Goal: Task Accomplishment & Management: Complete application form

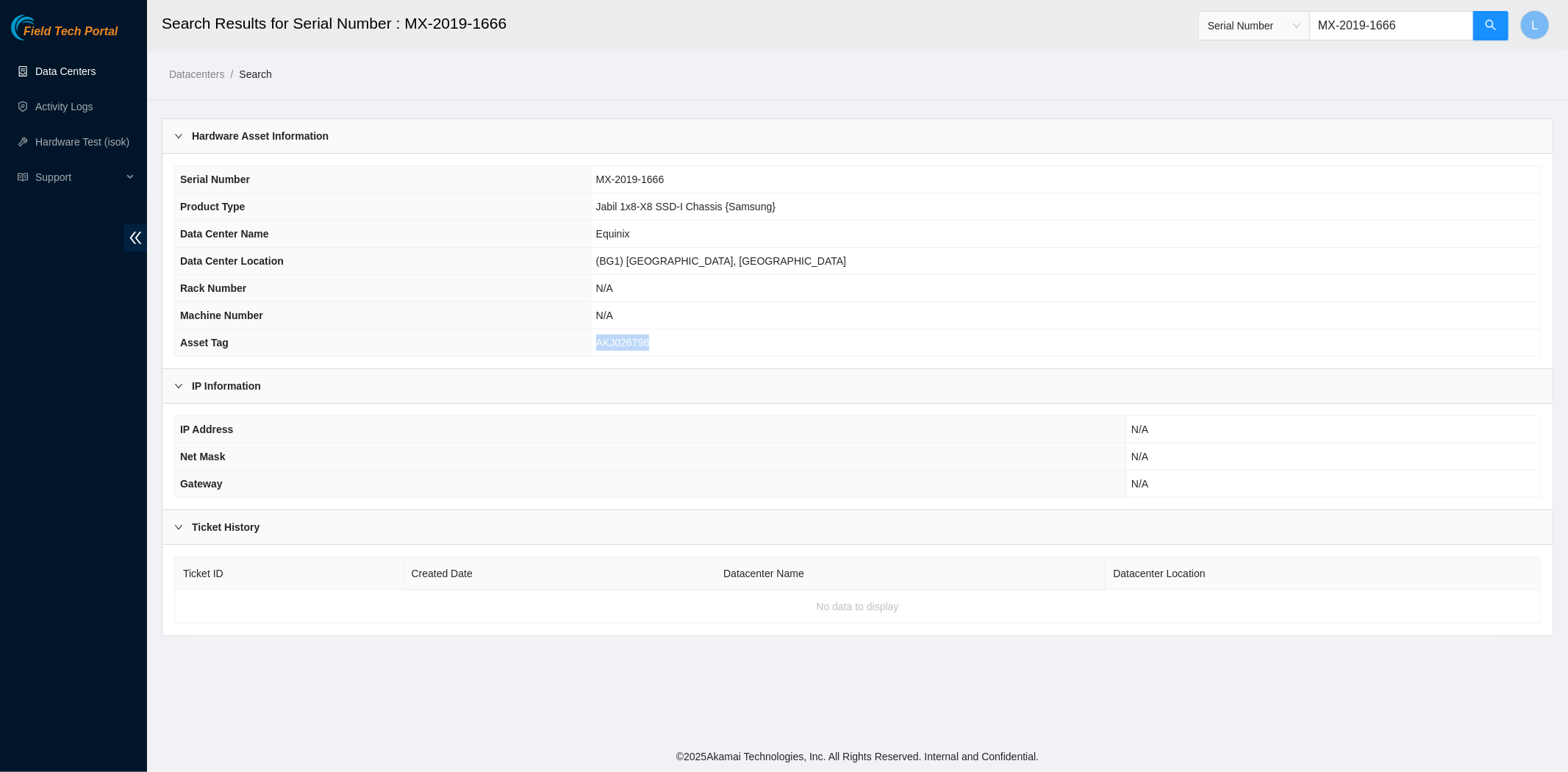
click at [62, 71] on link "Data Centers" at bounding box center [65, 71] width 60 height 11
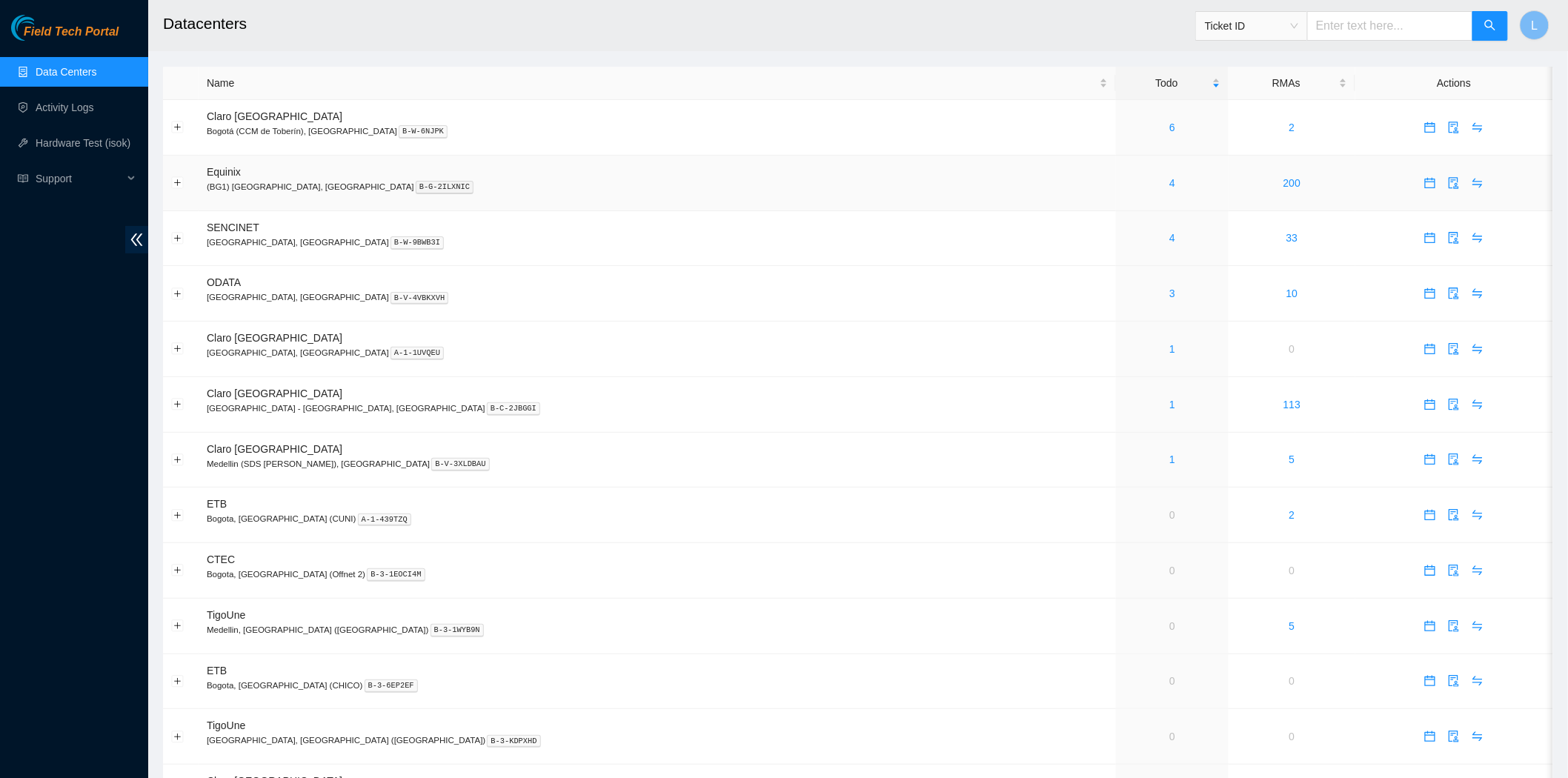
click at [1116, 171] on td "4" at bounding box center [1173, 183] width 113 height 56
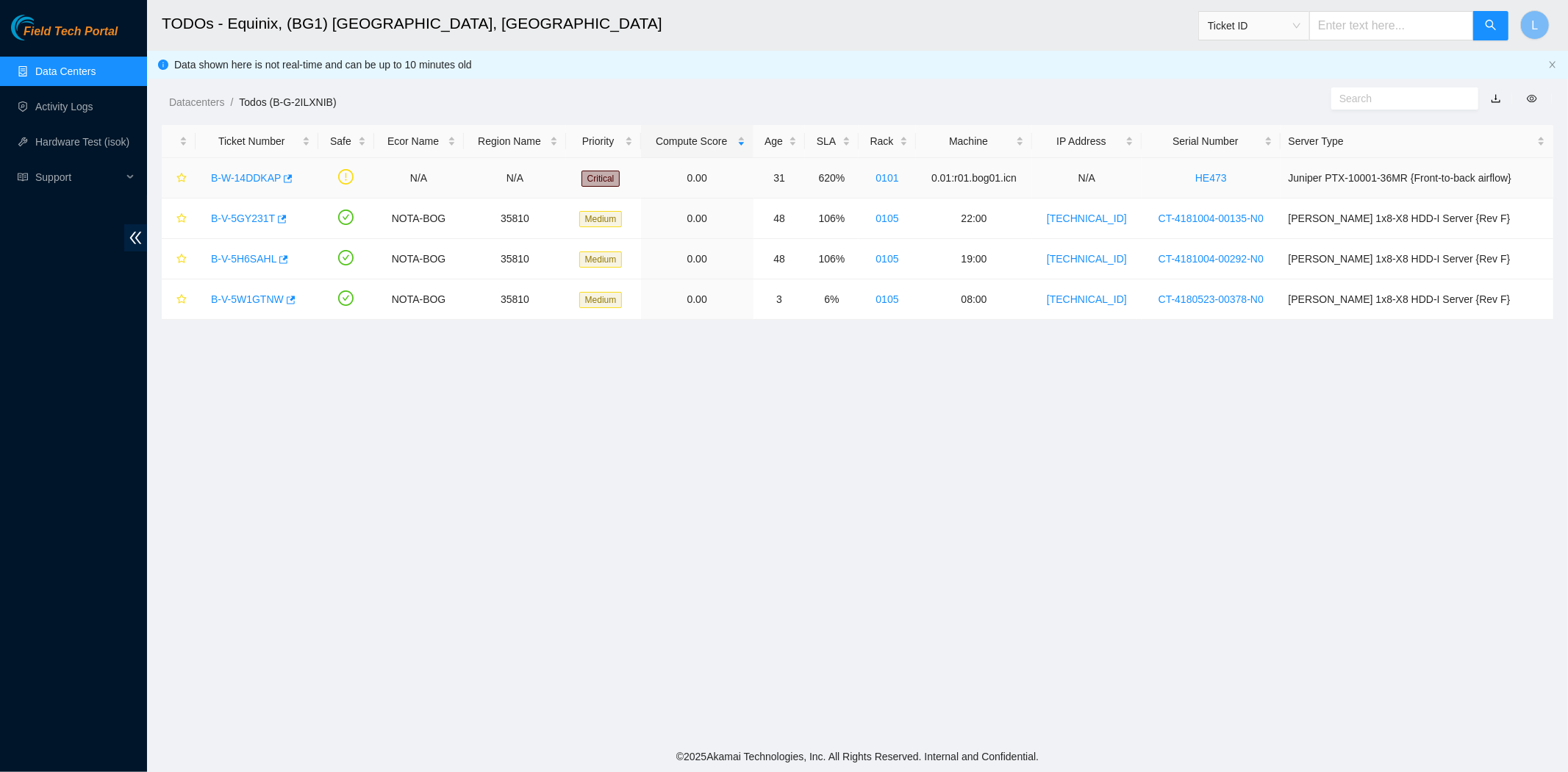
click at [246, 179] on link "B-W-14DDKAP" at bounding box center [245, 177] width 70 height 11
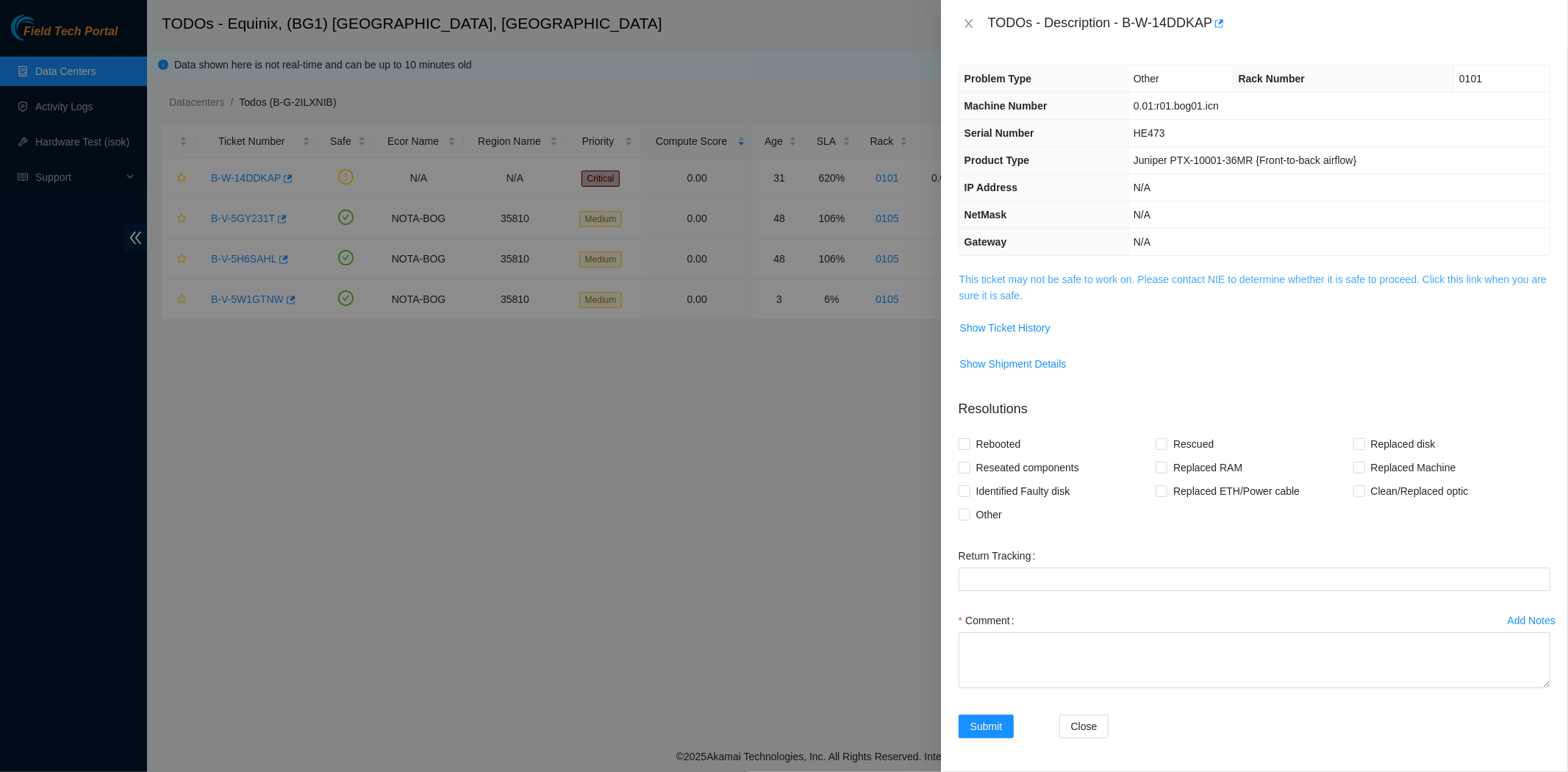
click at [1060, 275] on link "This ticket may not be safe to work on. Please contact NIE to determine whether…" at bounding box center [1253, 287] width 587 height 28
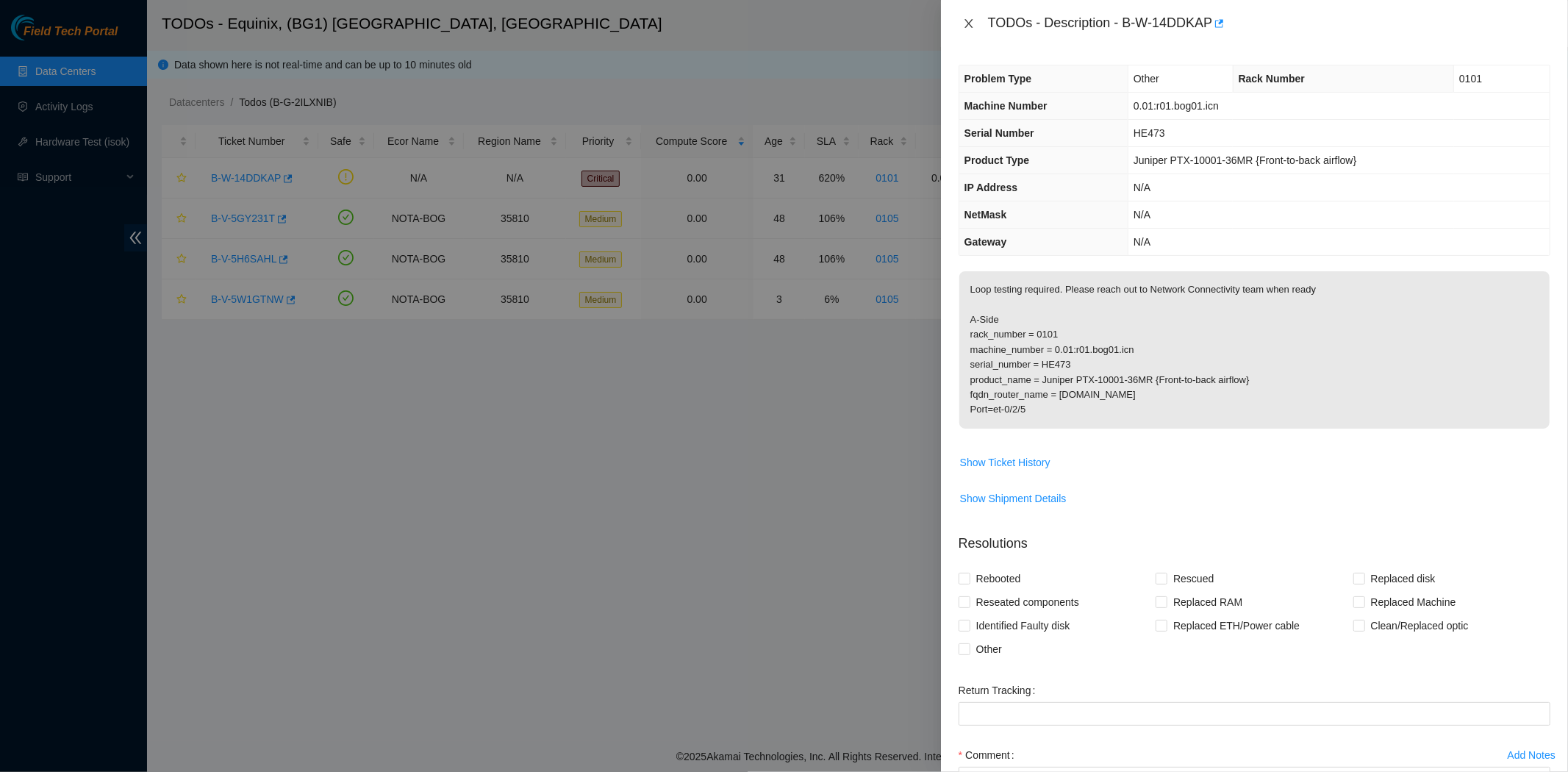
click at [968, 23] on icon "close" at bounding box center [968, 23] width 8 height 9
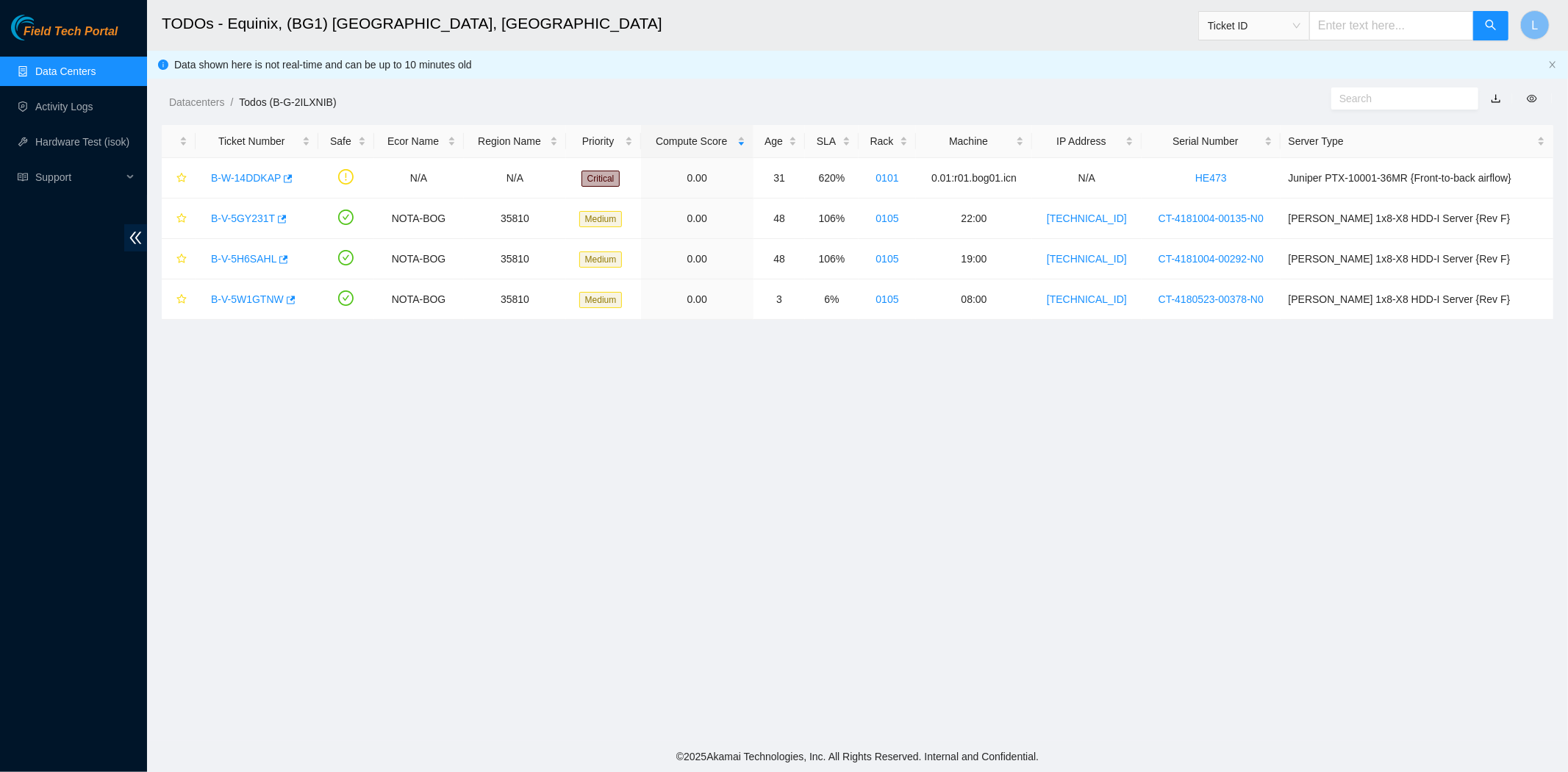
click at [75, 67] on link "Data Centers" at bounding box center [65, 71] width 60 height 11
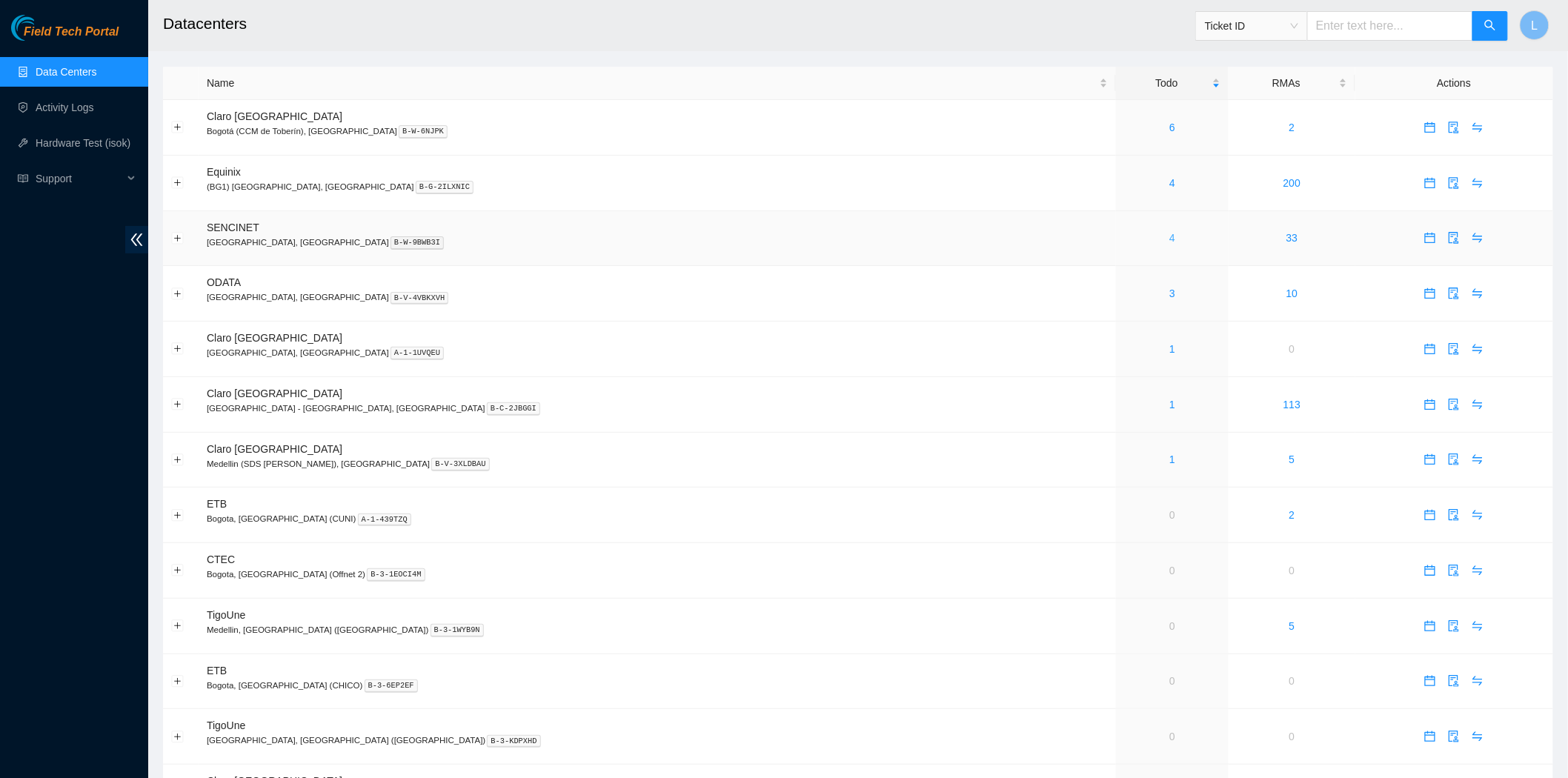
click at [1169, 238] on link "4" at bounding box center [1172, 237] width 6 height 12
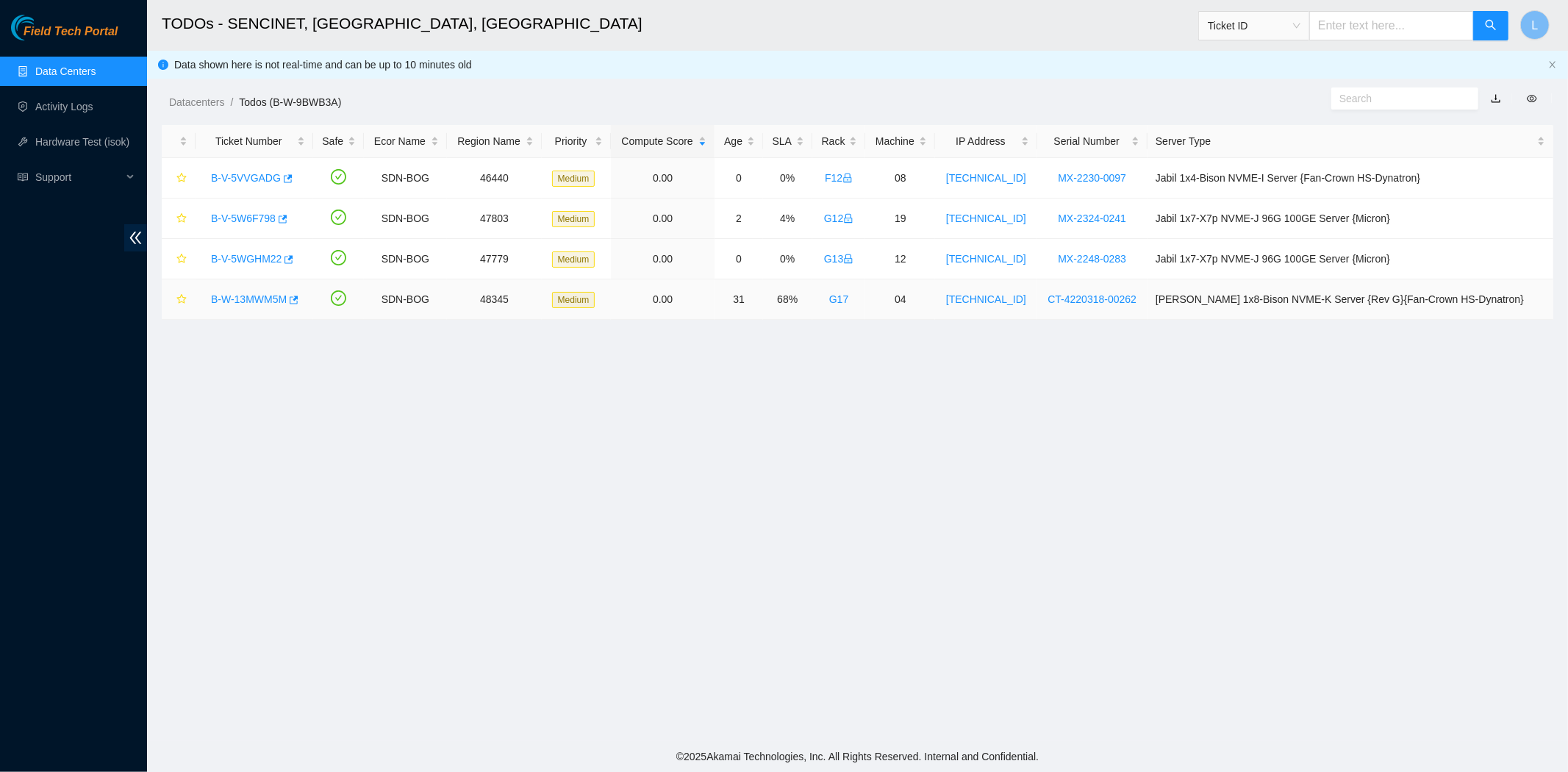
click at [244, 297] on link "B-W-13MWM5M" at bounding box center [248, 299] width 75 height 11
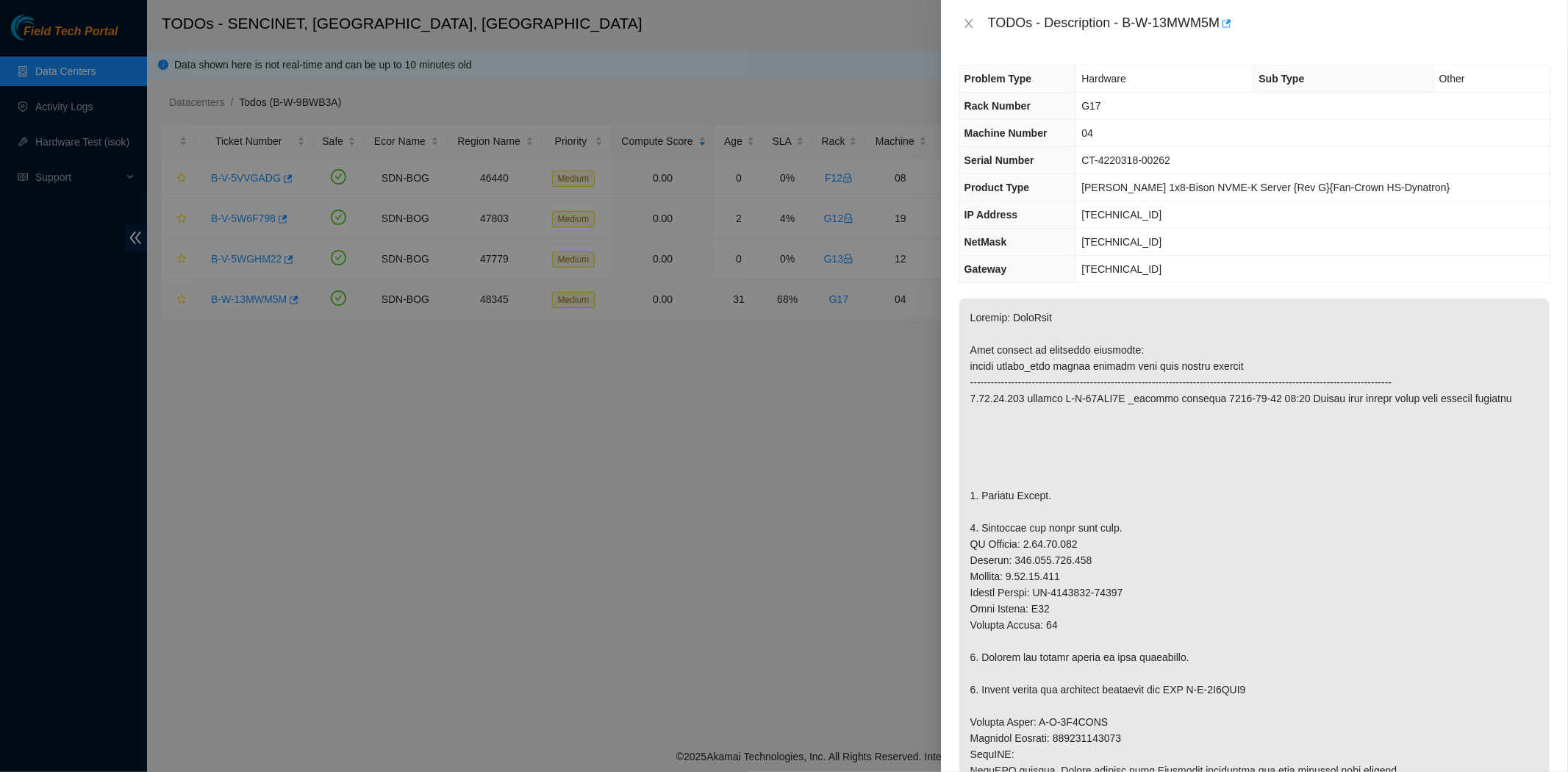
click at [244, 297] on div at bounding box center [784, 386] width 1568 height 772
click at [966, 26] on icon "close" at bounding box center [968, 24] width 11 height 11
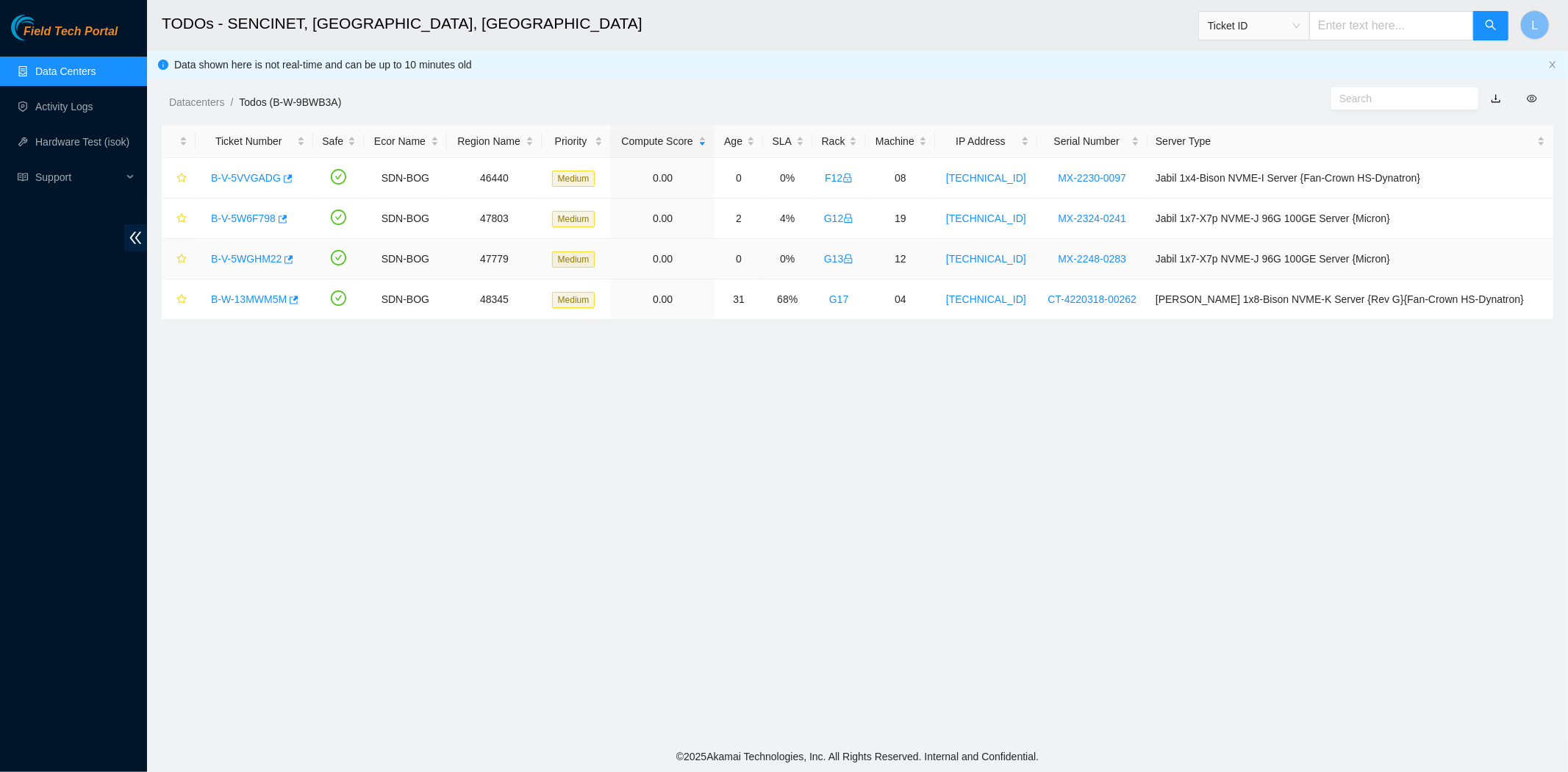
click at [243, 262] on link "B-V-5WGHM22" at bounding box center [246, 258] width 71 height 11
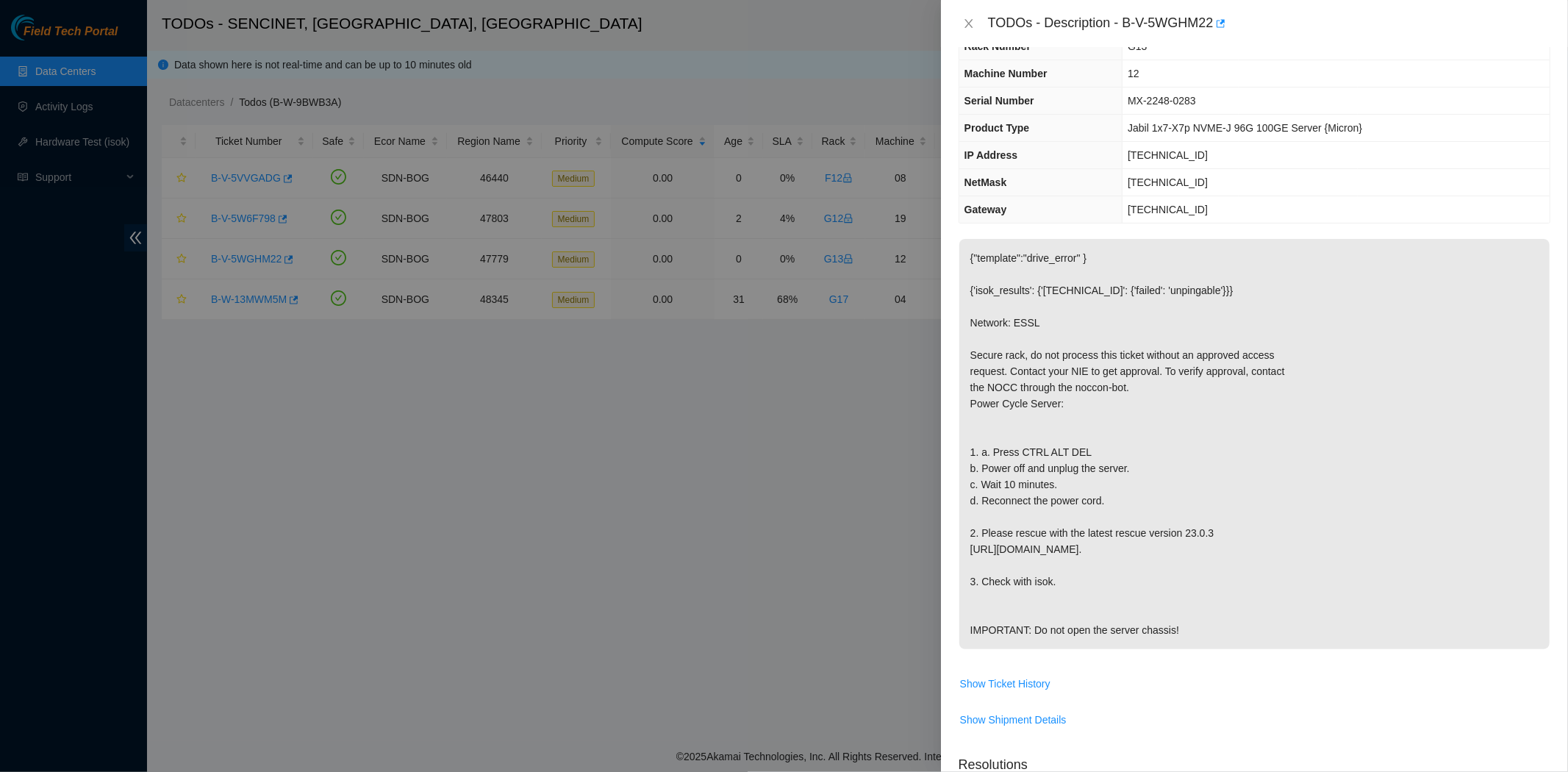
scroll to position [62, 0]
click at [967, 34] on div "TODOs - Description - B-V-5WGHM22" at bounding box center [1254, 23] width 592 height 24
click at [967, 23] on icon "close" at bounding box center [968, 24] width 11 height 11
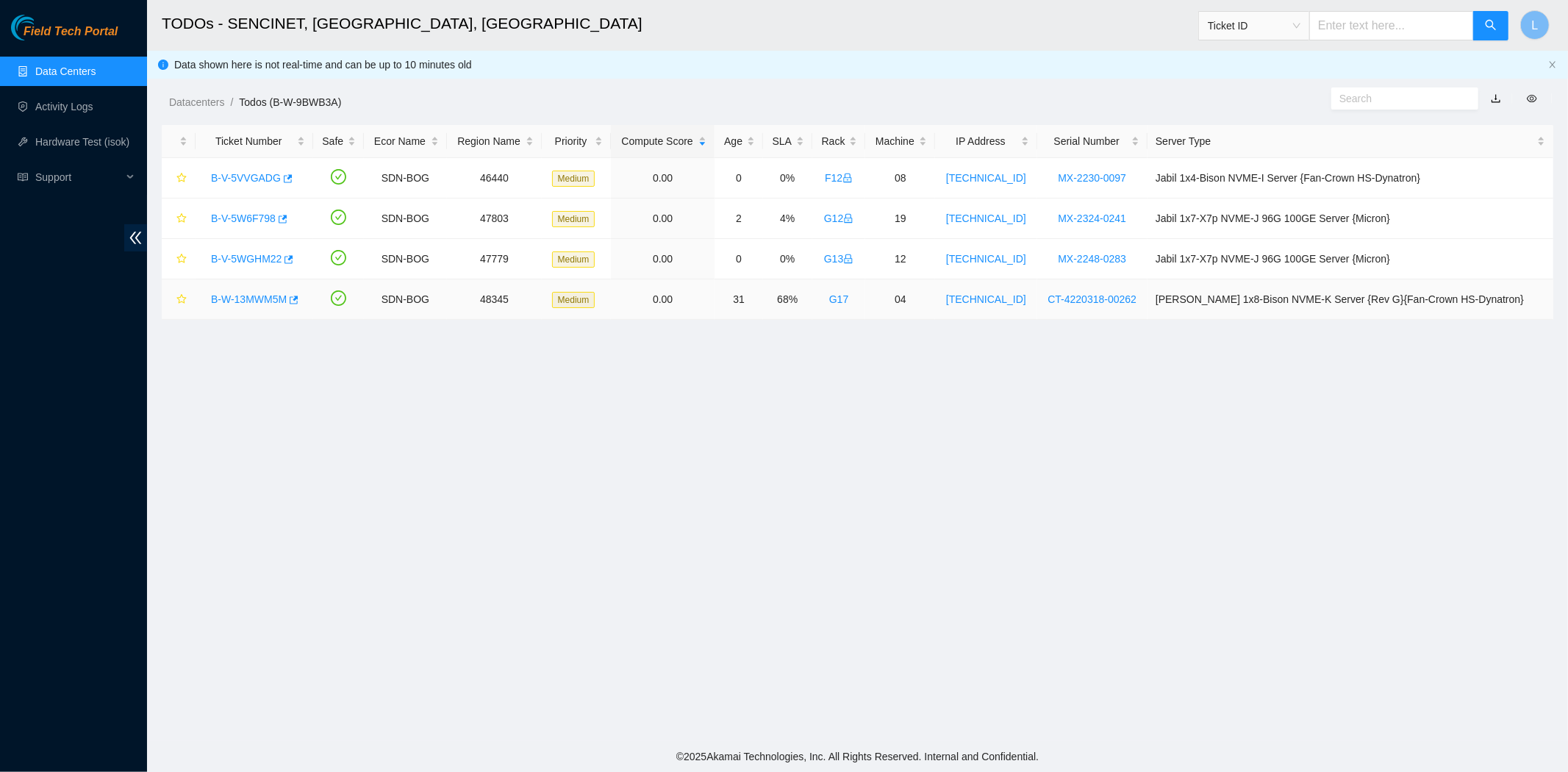
scroll to position [78, 0]
click at [227, 217] on link "B-V-5W6F798" at bounding box center [243, 218] width 65 height 11
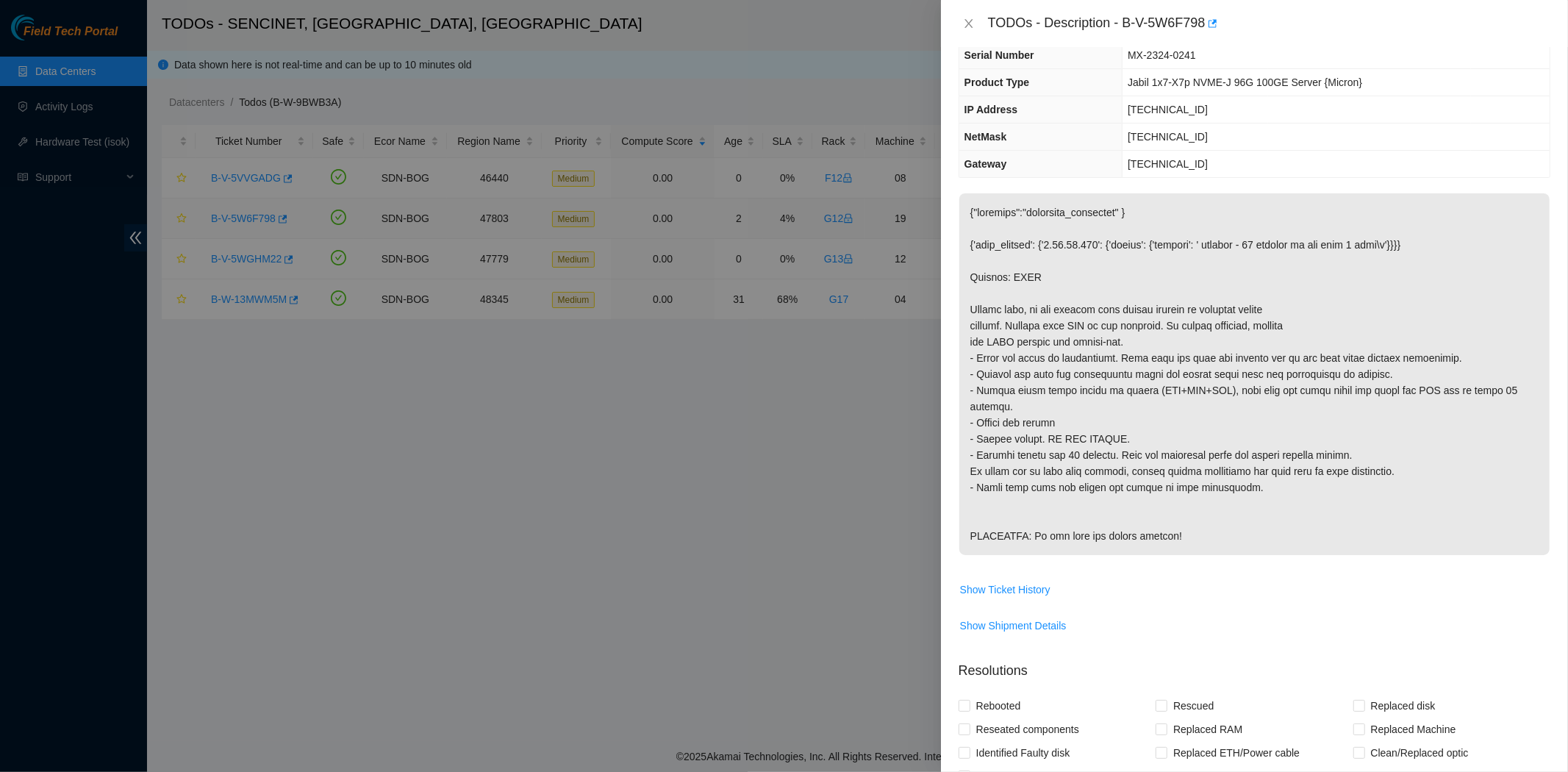
scroll to position [62, 0]
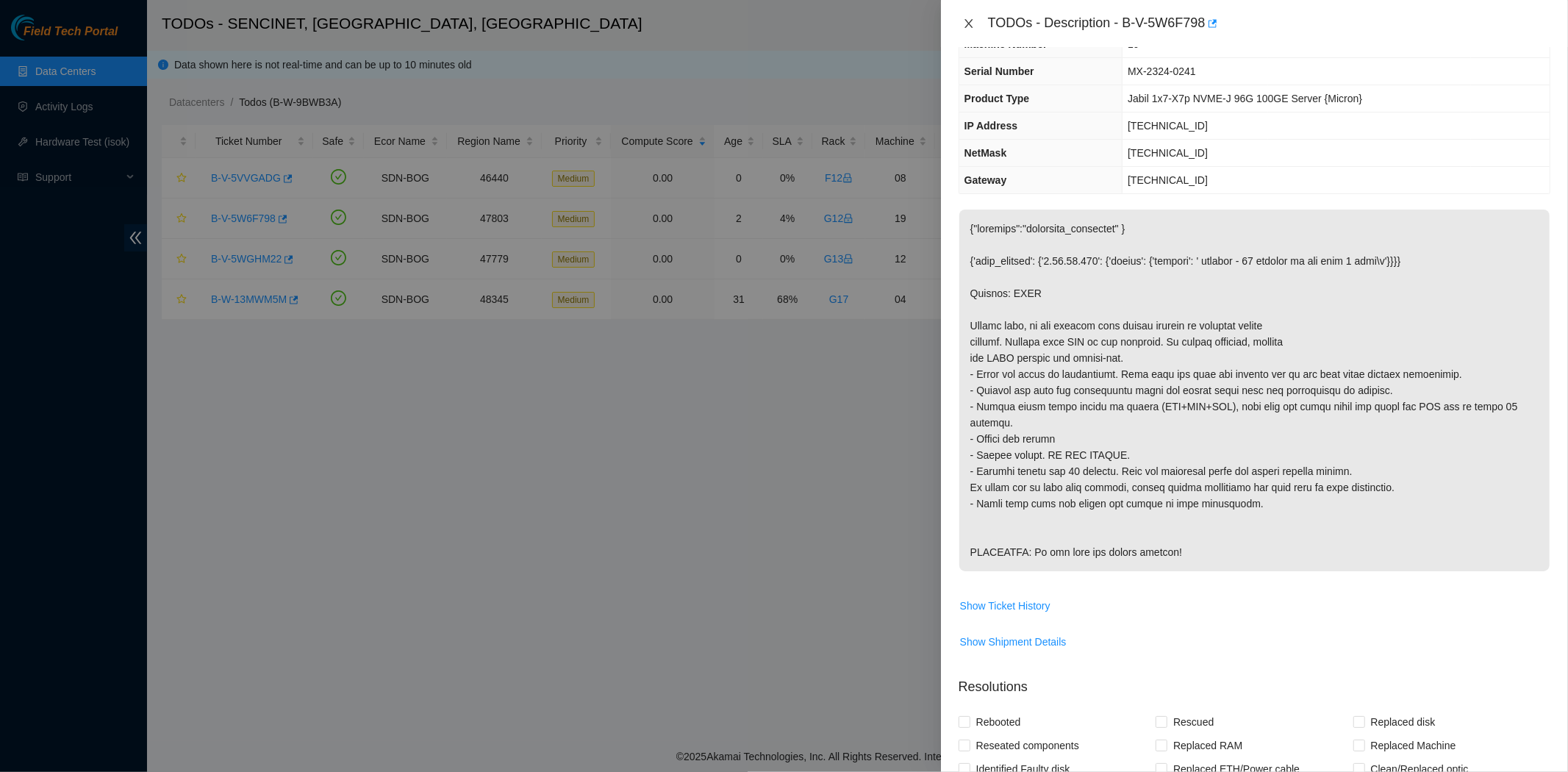
click at [969, 21] on icon "close" at bounding box center [968, 24] width 11 height 11
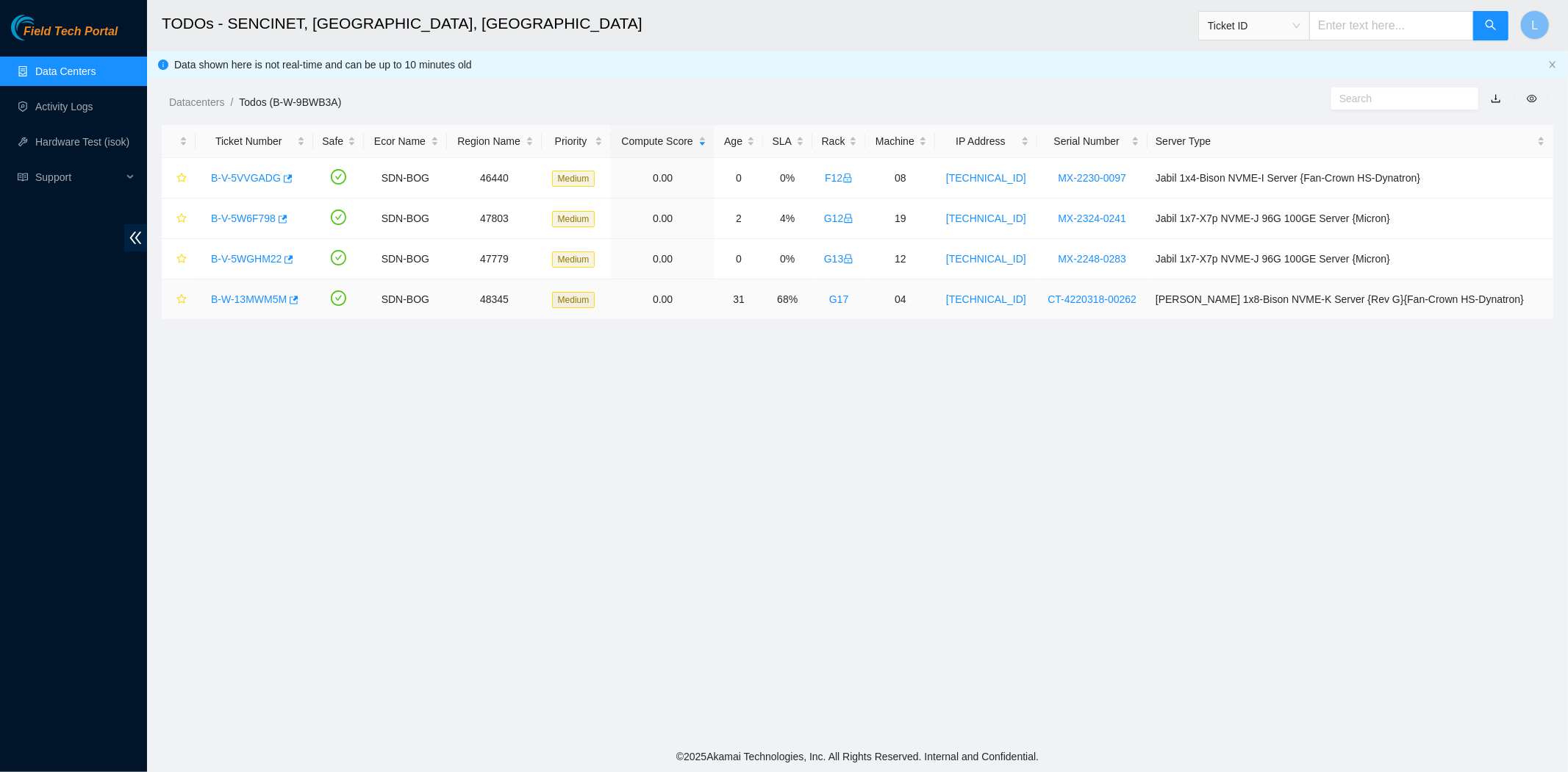
scroll to position [78, 0]
click at [238, 172] on link "B-V-5VVGADG" at bounding box center [245, 177] width 70 height 11
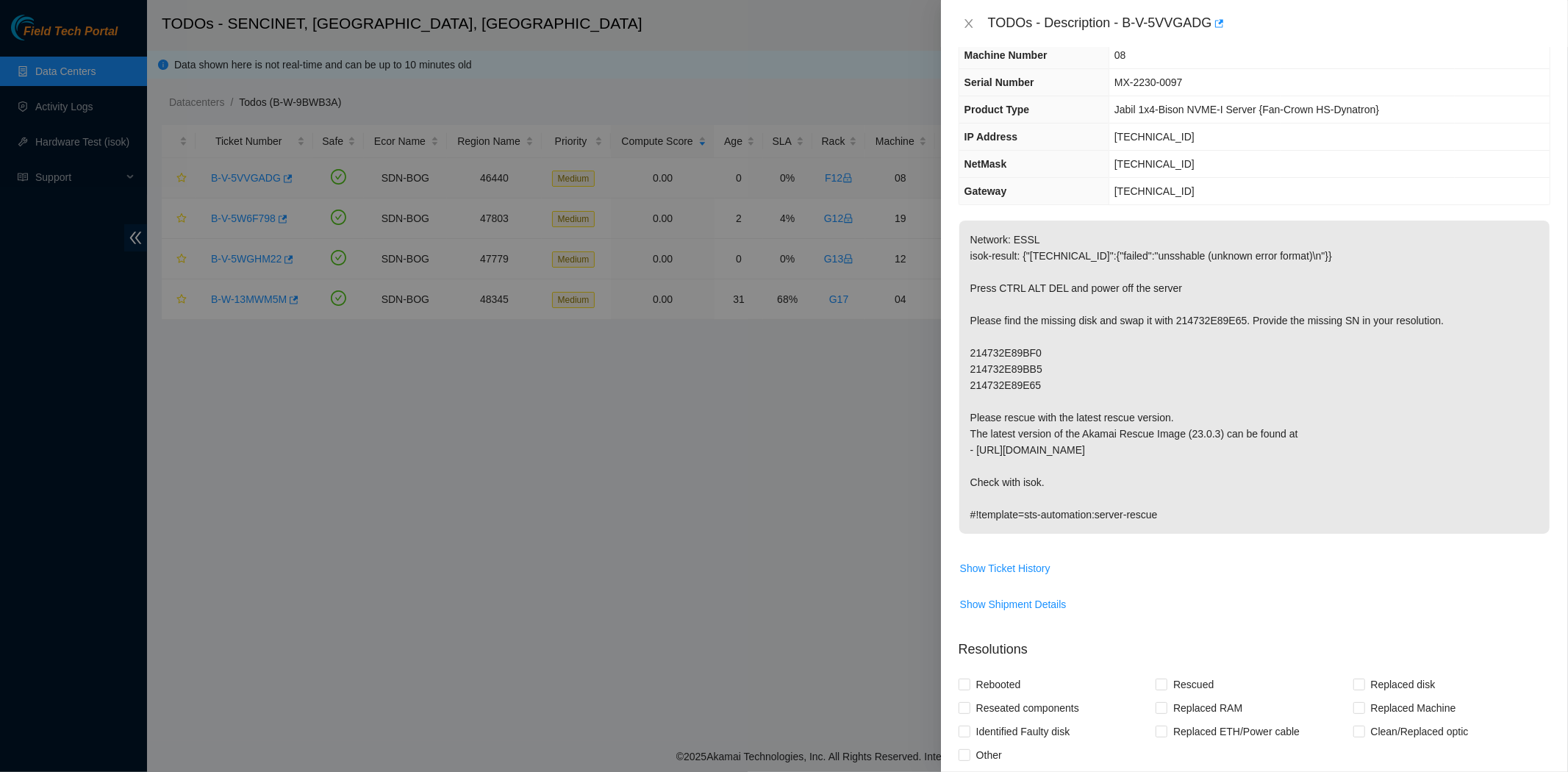
scroll to position [62, 0]
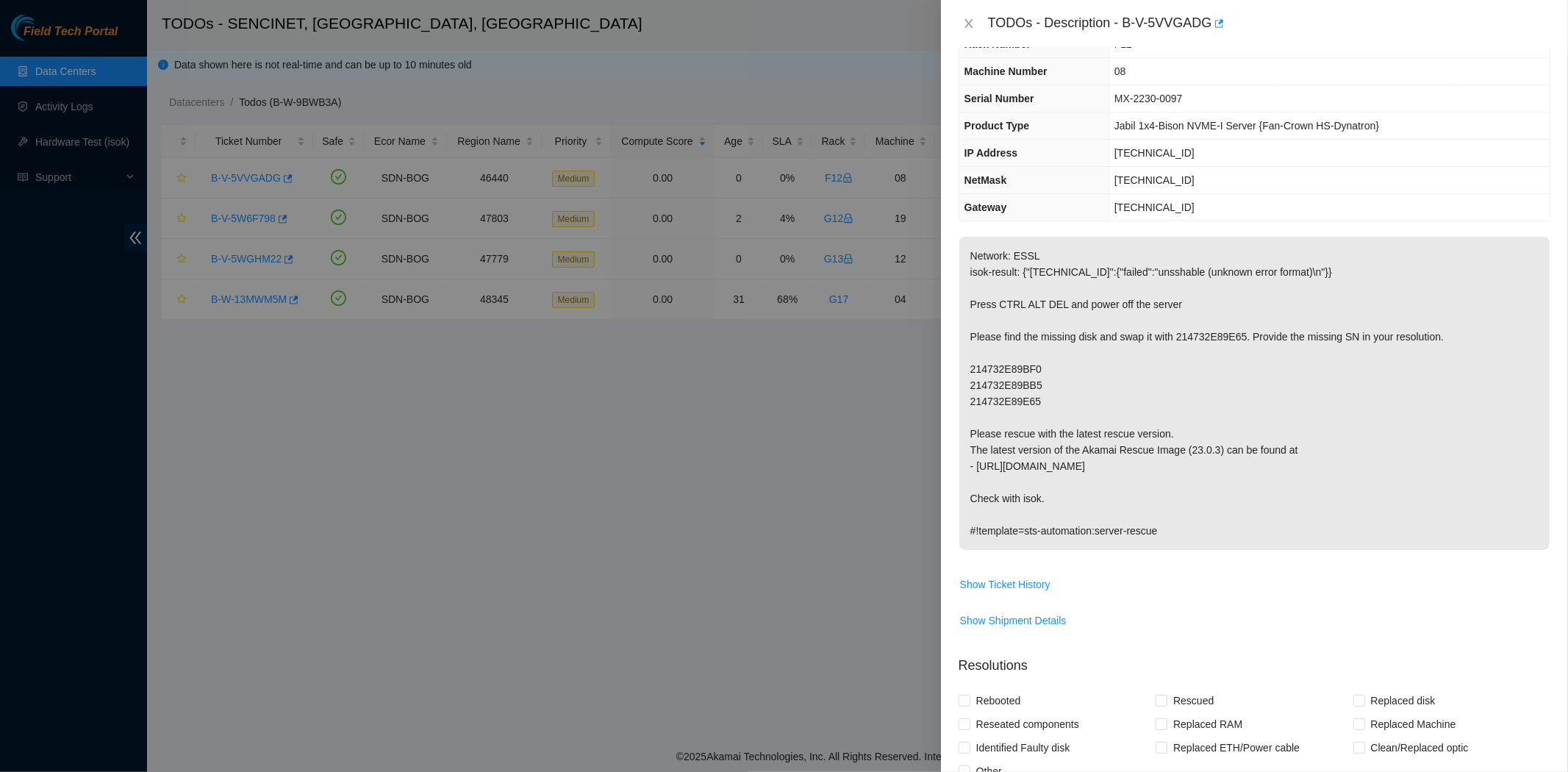
drag, startPoint x: 238, startPoint y: 171, endPoint x: 615, endPoint y: 159, distance: 377.2
click at [615, 159] on div at bounding box center [784, 386] width 1568 height 772
click at [973, 30] on button "Close" at bounding box center [969, 24] width 21 height 14
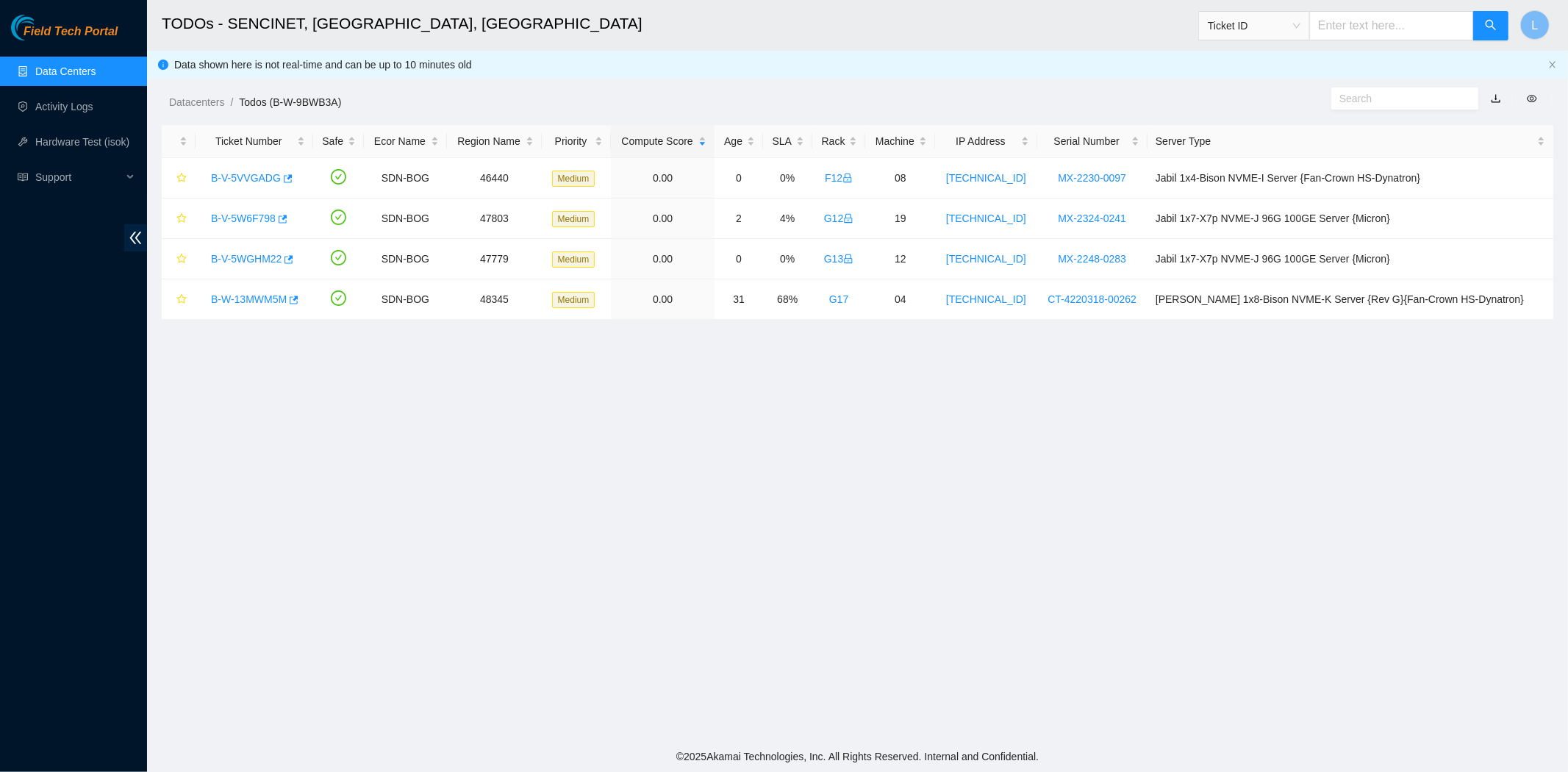
scroll to position [78, 0]
click at [71, 76] on link "Data Centers" at bounding box center [65, 71] width 60 height 11
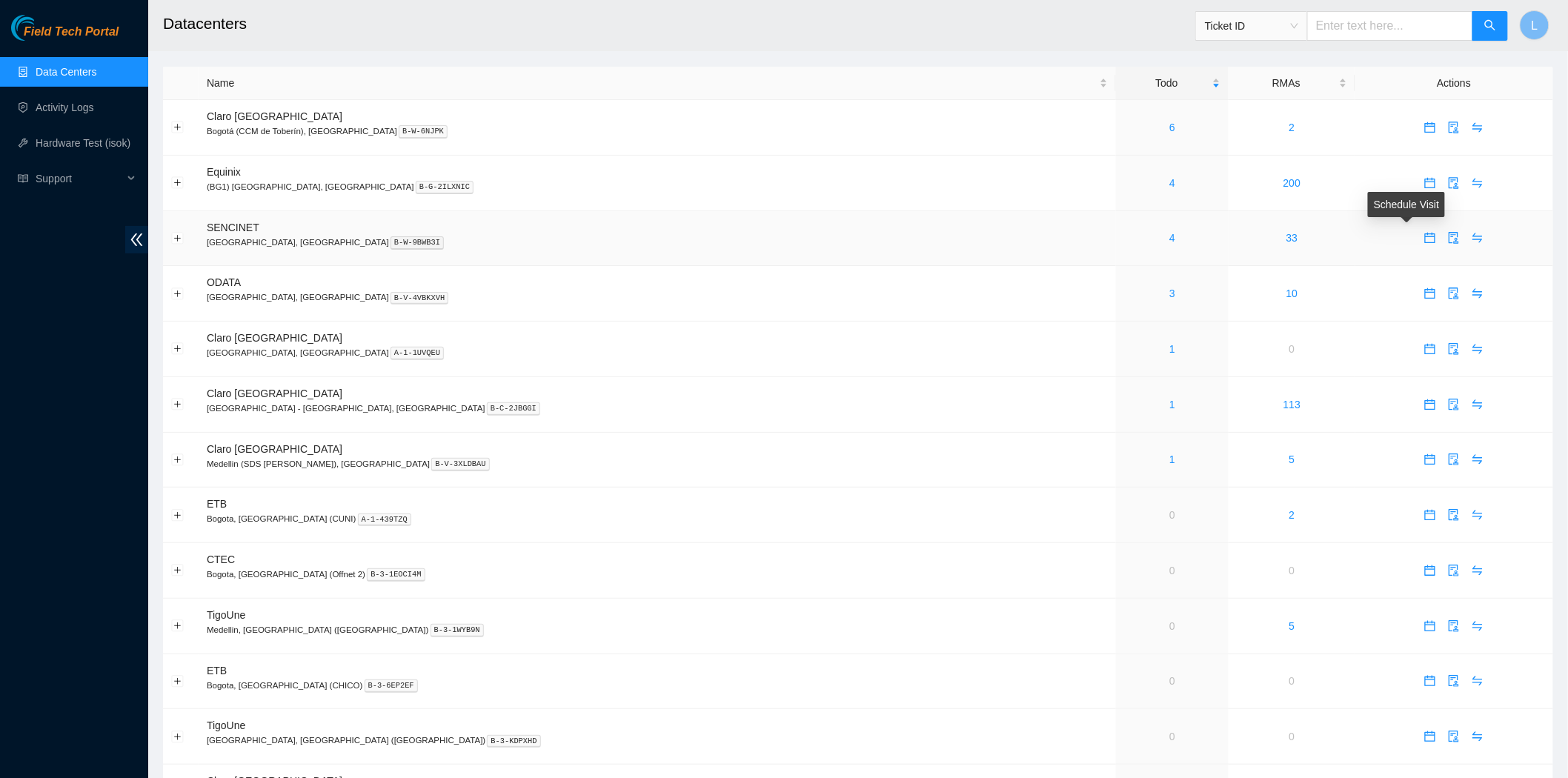
click at [1425, 233] on icon "calendar" at bounding box center [1430, 237] width 11 height 11
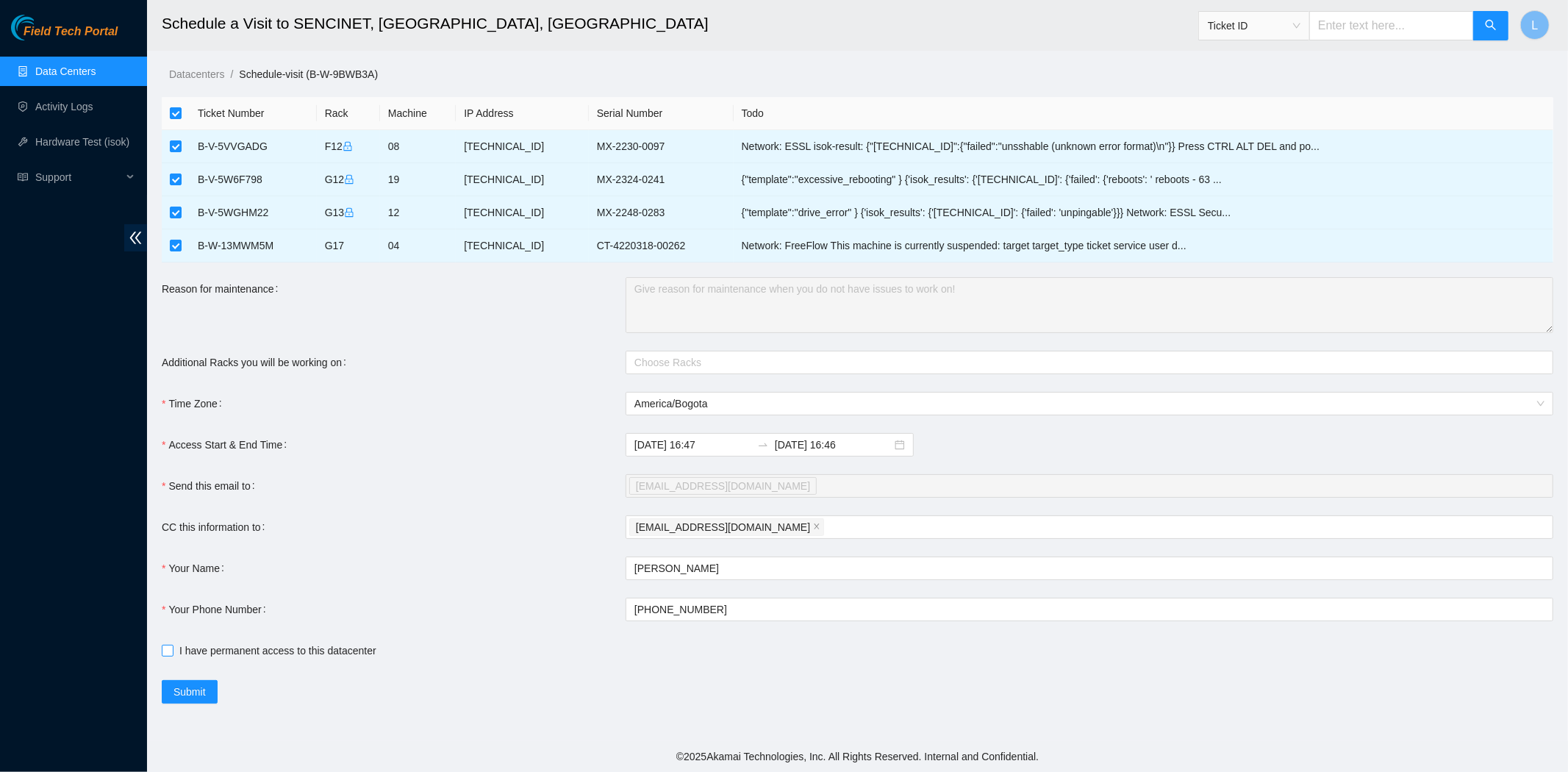
click at [167, 655] on input "I have permanent access to this datacenter" at bounding box center [167, 649] width 10 height 10
checkbox input "true"
click at [194, 686] on span "Submit" at bounding box center [190, 691] width 32 height 16
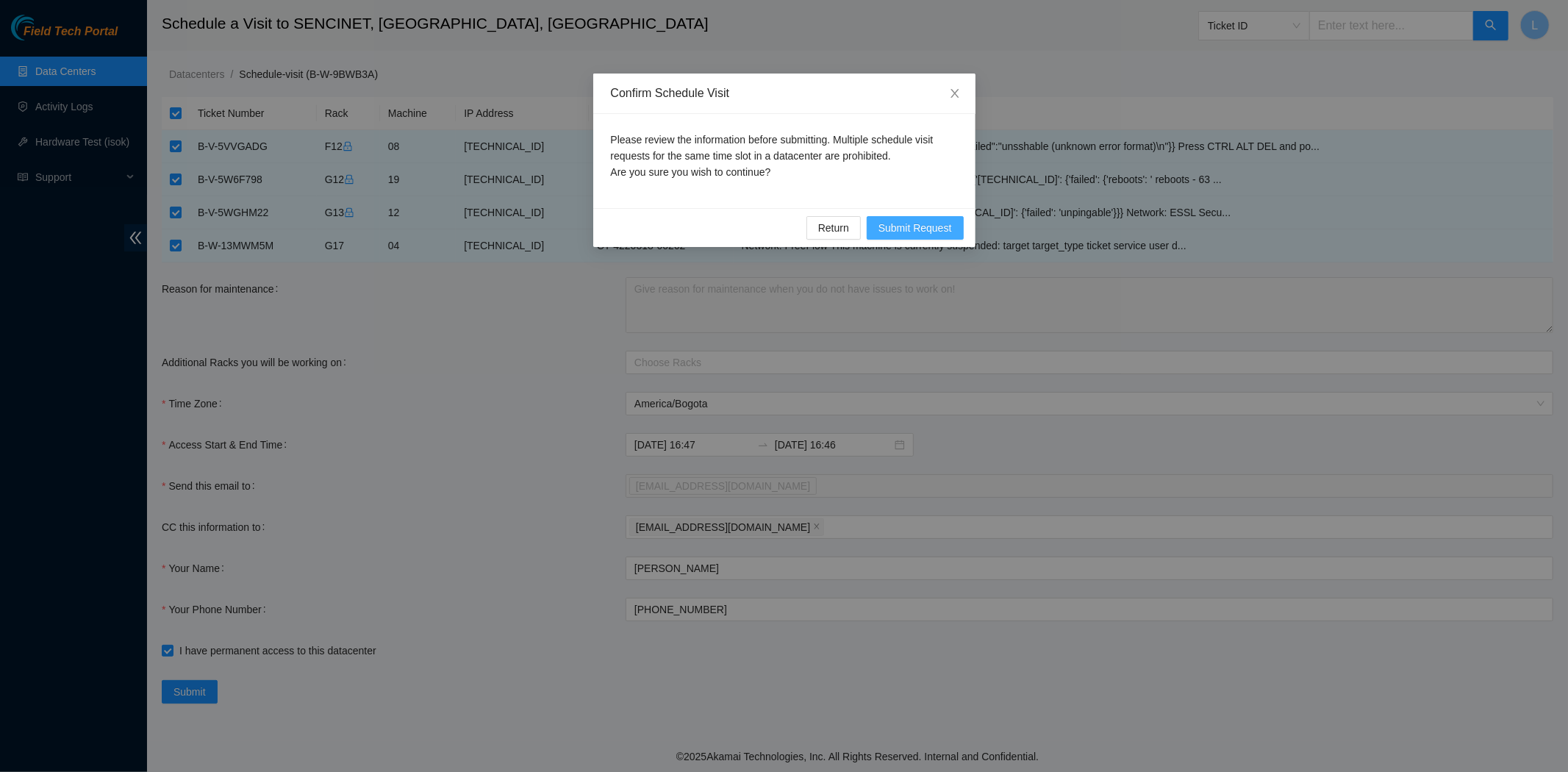
click at [909, 232] on span "Submit Request" at bounding box center [915, 228] width 73 height 16
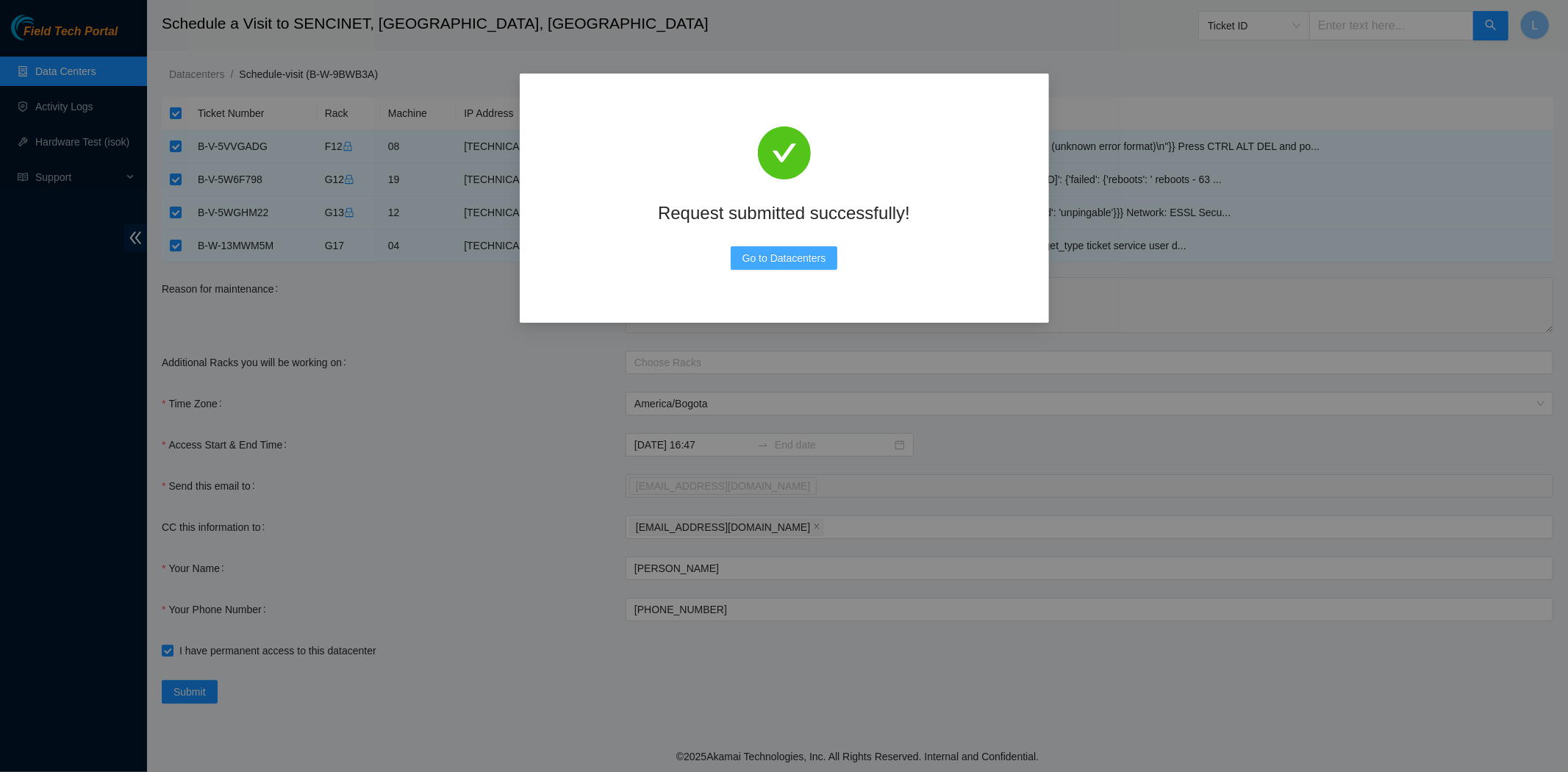
click at [812, 262] on span "Go to Datacenters" at bounding box center [784, 257] width 84 height 16
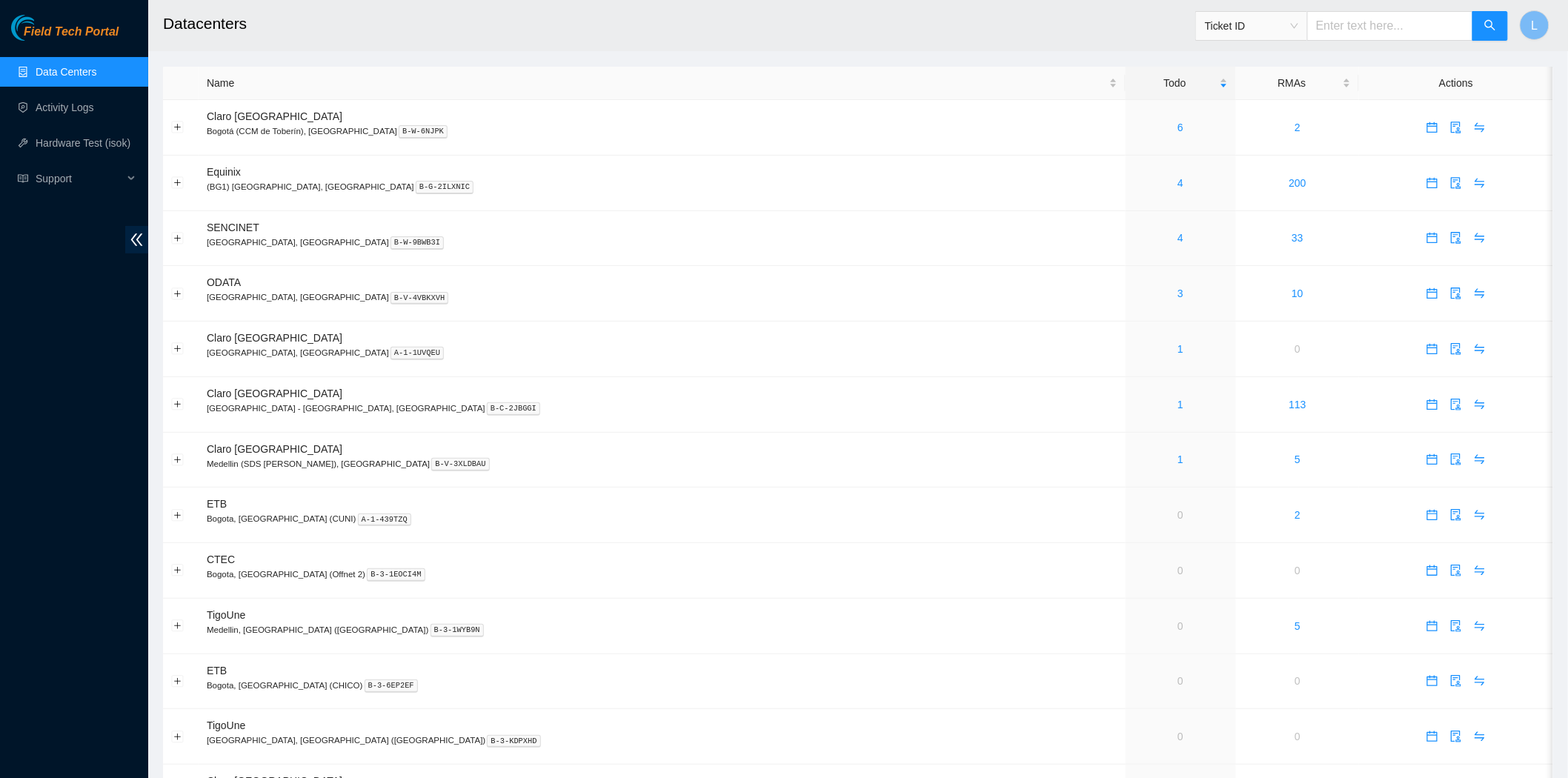
click at [18, 390] on div "Field Tech Portal Data Centers Activity Logs Hardware Test (isok) Support" at bounding box center [74, 396] width 148 height 764
click at [89, 297] on div "Field Tech Portal Data Centers Activity Logs Hardware Test (isok) Support" at bounding box center [74, 396] width 148 height 764
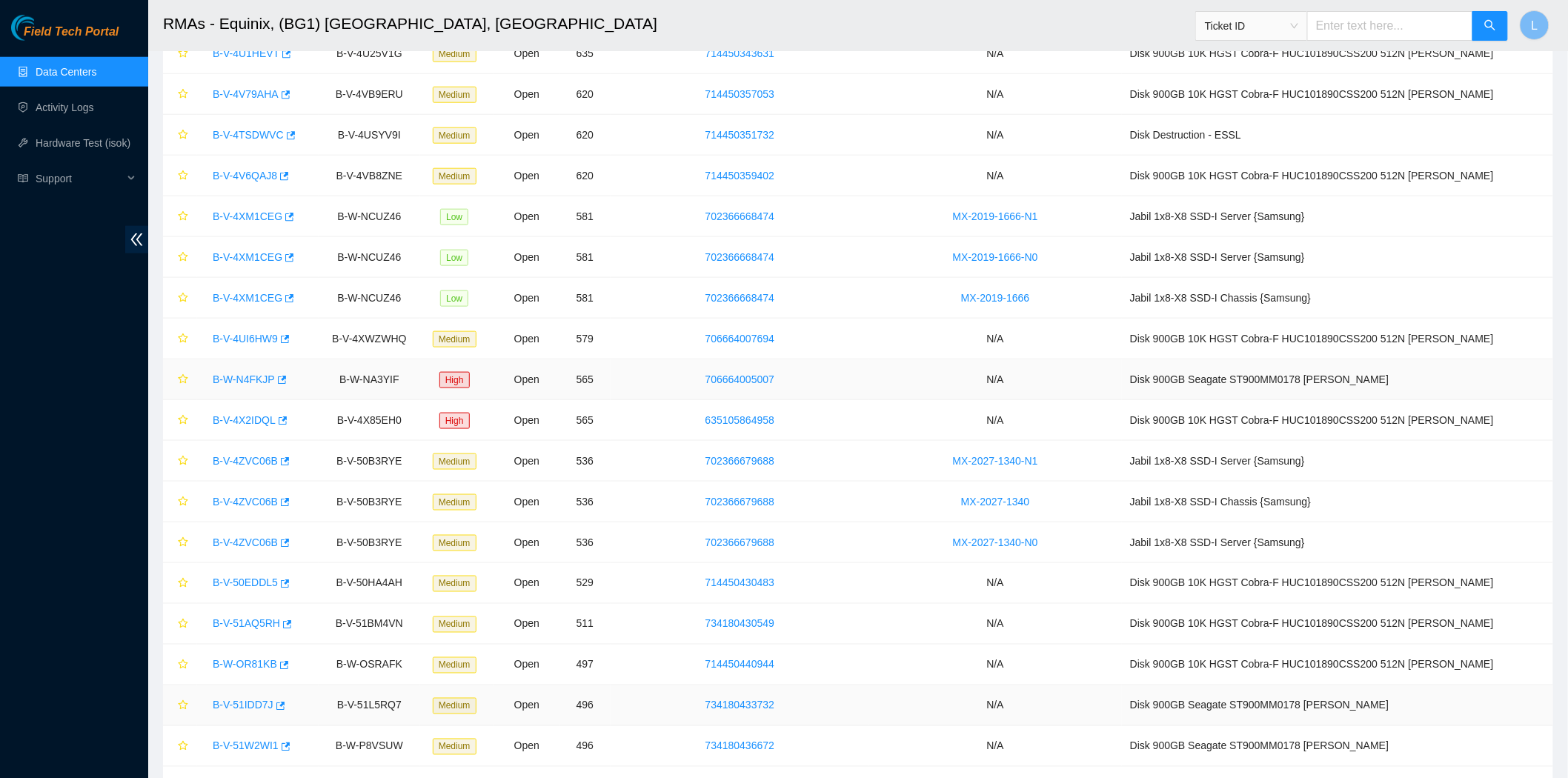
scroll to position [5313, 0]
